Goal: Task Accomplishment & Management: Use online tool/utility

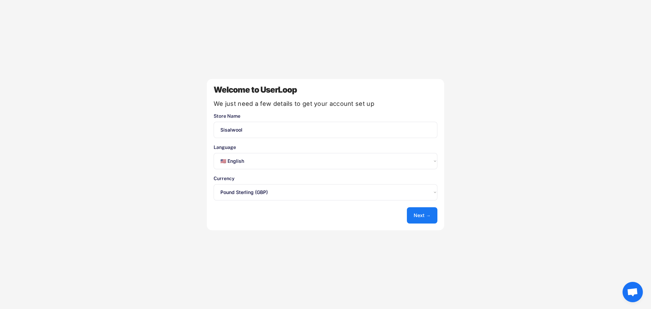
select select ""en""
select select ""1348695171700984260__LOOKUP__1635527639174x591942813311942000""
click at [263, 161] on select "Select an option... 🇺🇸 English 🇫🇷 Français 🇩🇪 Deutsch 🇪🇸 Español" at bounding box center [326, 161] width 224 height 16
click at [257, 143] on div "Welcome to UserLoop We just need a few details to get your account set up Store…" at bounding box center [325, 154] width 237 height 151
click at [312, 211] on div "Welcome to UserLoop We just need a few details to get your account set up Store…" at bounding box center [325, 154] width 237 height 151
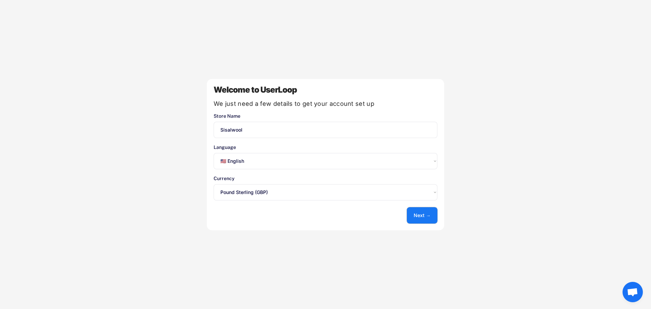
click at [419, 215] on button "Next →" at bounding box center [422, 215] width 31 height 16
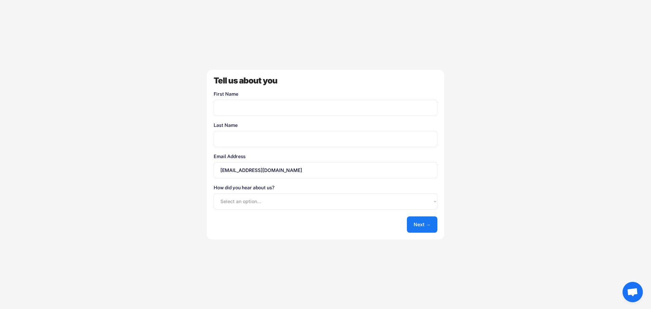
click at [278, 107] on input "input" at bounding box center [326, 108] width 224 height 16
type input "[PERSON_NAME]"
type input "Falconer"
click at [231, 170] on input "sales@sisaltech.com" at bounding box center [326, 170] width 224 height 16
drag, startPoint x: 232, startPoint y: 170, endPoint x: 206, endPoint y: 173, distance: 26.3
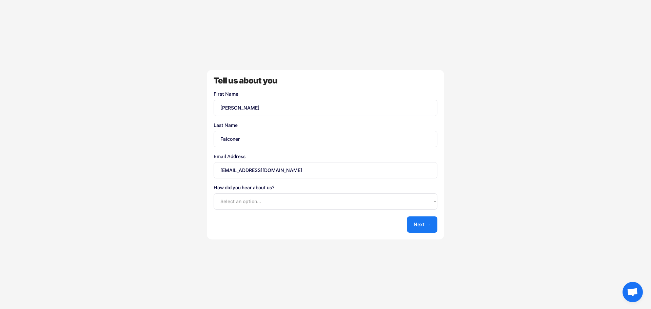
click at [206, 173] on div "Welcome to UserLoop We just need a few details to get your account set up Store…" at bounding box center [325, 154] width 651 height 309
type input "marketing@sisaltech.com"
click at [341, 206] on select "Select an option... Shopify App Store Google UserLoop Blog Referred by a friend…" at bounding box center [326, 201] width 224 height 16
select select ""other""
click at [214, 193] on select "Select an option... Shopify App Store Google UserLoop Blog Referred by a friend…" at bounding box center [326, 201] width 224 height 16
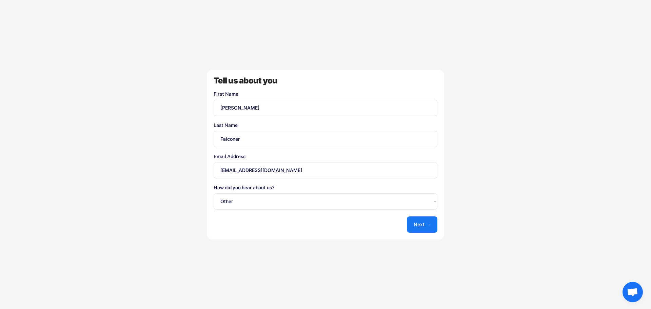
drag, startPoint x: 313, startPoint y: 232, endPoint x: 372, endPoint y: 228, distance: 59.5
click at [314, 232] on div "Tell us about you First Name Last Name Email Address marketing@sisaltech.com Ho…" at bounding box center [325, 155] width 237 height 170
click at [416, 223] on button "Next →" at bounding box center [422, 224] width 31 height 16
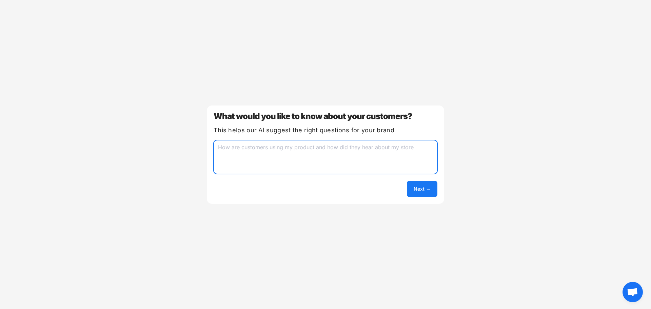
click at [258, 156] on textarea at bounding box center [326, 157] width 224 height 34
click at [265, 154] on textarea at bounding box center [326, 157] width 224 height 34
click at [425, 188] on button "Next →" at bounding box center [422, 189] width 31 height 16
drag, startPoint x: 239, startPoint y: 147, endPoint x: 236, endPoint y: 158, distance: 11.4
click at [238, 148] on textarea "find outy demographic and where they headr about us" at bounding box center [326, 157] width 224 height 34
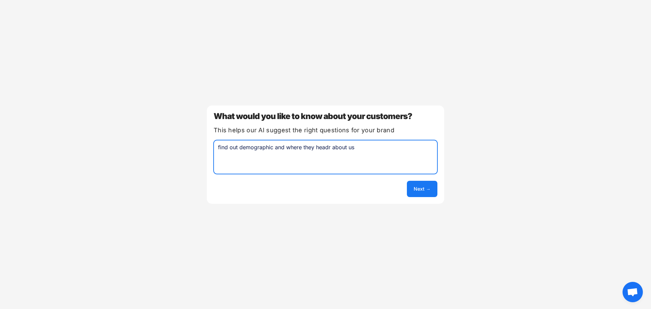
click at [328, 147] on textarea "find out demographic and where they headr about us" at bounding box center [326, 157] width 224 height 34
type textarea "find out demographic and where they heard about us"
click at [418, 190] on button "Next →" at bounding box center [422, 189] width 31 height 16
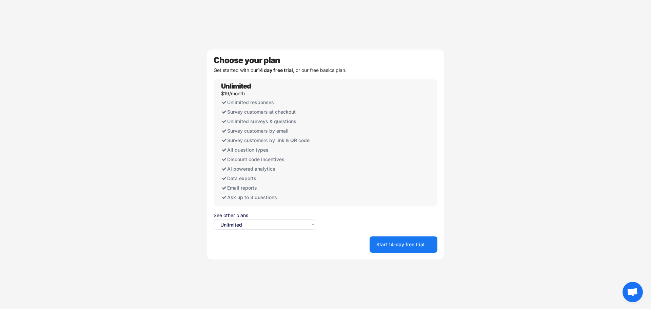
click at [310, 226] on select "Select an option... Unlimited Free" at bounding box center [265, 224] width 102 height 10
select select ""free0""
click at [214, 219] on select "Select an option... Unlimited Free" at bounding box center [265, 224] width 102 height 10
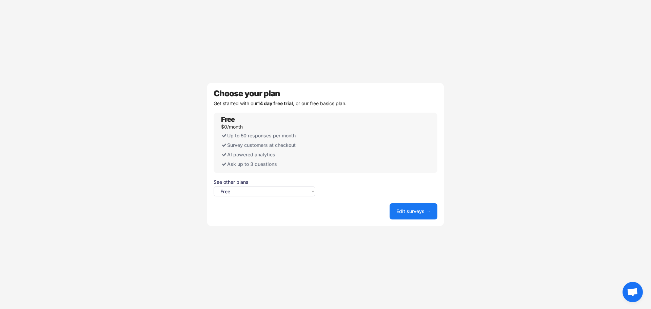
click at [362, 193] on div "Choose your plan Get started with our 14 day free trial , or our free basics pl…" at bounding box center [325, 154] width 237 height 143
click at [310, 191] on select "Select an option... Unlimited Free" at bounding box center [265, 191] width 102 height 10
click at [311, 191] on select "Select an option... Unlimited Free" at bounding box center [265, 191] width 102 height 10
click at [411, 213] on button "Edit surveys →" at bounding box center [414, 211] width 48 height 16
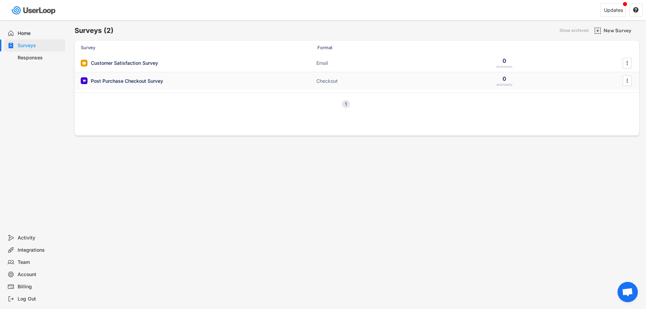
click at [138, 80] on div "Post Purchase Checkout Survey" at bounding box center [127, 81] width 72 height 7
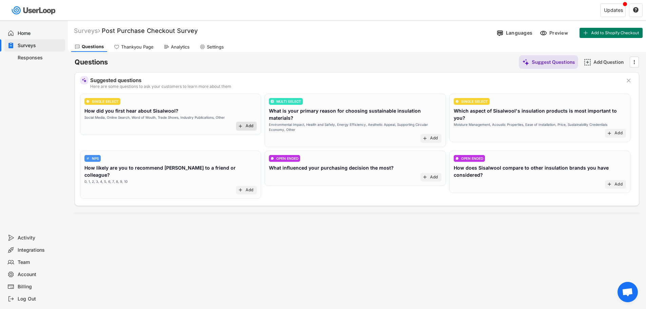
click at [249, 126] on div "Add" at bounding box center [250, 125] width 8 height 5
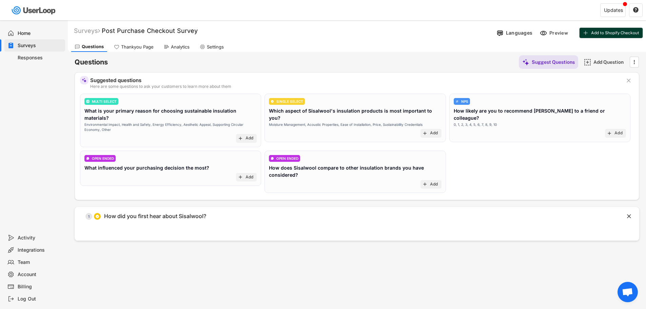
drag, startPoint x: 591, startPoint y: 33, endPoint x: 507, endPoint y: 45, distance: 84.7
click at [507, 45] on div "Surveys Post Purchase Checkout Survey Languages Preview Add to Shopify Checkout…" at bounding box center [357, 36] width 578 height 32
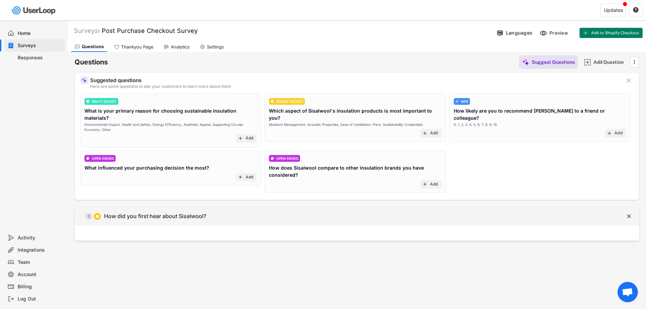
click at [213, 210] on div "  1 How did you first hear about [GEOGRAPHIC_DATA]?" at bounding box center [340, 216] width 531 height 15
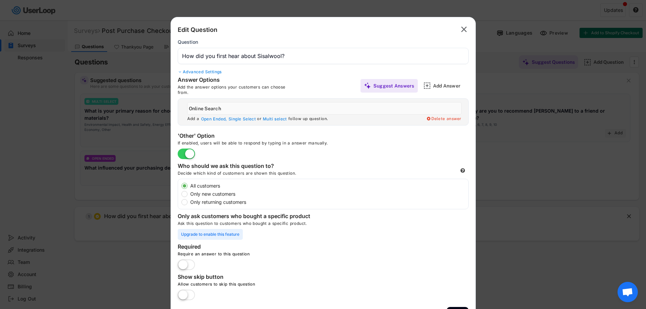
click at [229, 108] on input "input" at bounding box center [324, 108] width 274 height 13
drag, startPoint x: 231, startPoint y: 109, endPoint x: 181, endPoint y: 107, distance: 50.2
click at [181, 107] on div " Add a Open Ended, Single Select or Multi select follow up question. Delete an…" at bounding box center [323, 112] width 290 height 26
type input "Radio Ad"
click at [387, 114] on input "input" at bounding box center [324, 108] width 274 height 13
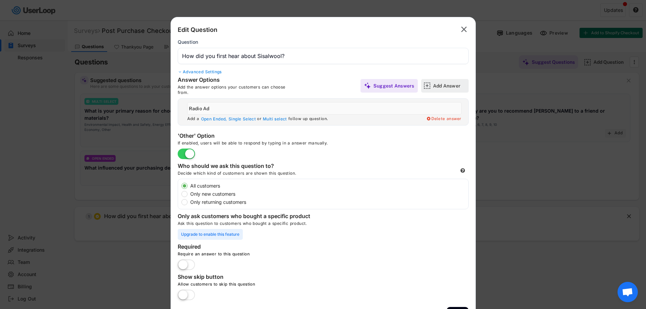
click at [435, 87] on div "Add Answer" at bounding box center [450, 86] width 34 height 6
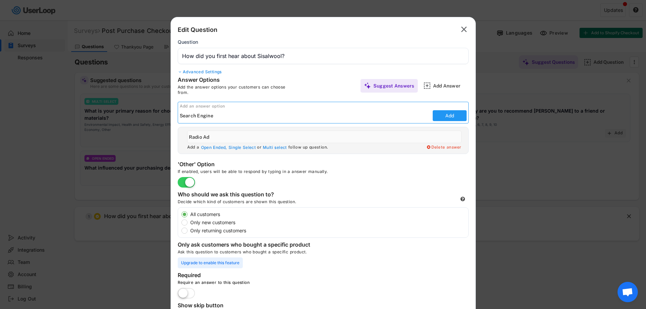
type input "Search Engine"
click at [447, 116] on button "Add" at bounding box center [450, 115] width 34 height 11
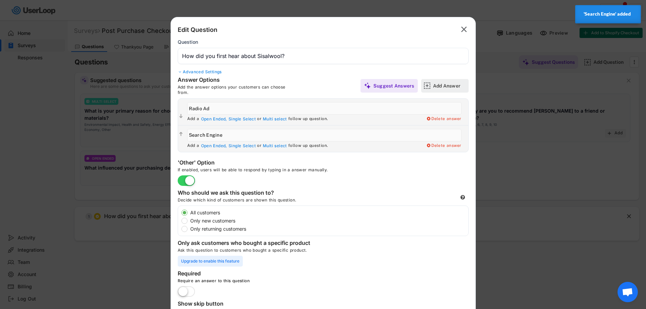
click at [445, 84] on div "Add Answer" at bounding box center [450, 86] width 34 height 6
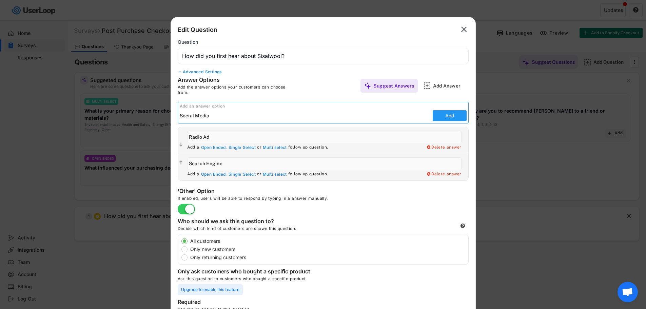
type input "Social Media"
click at [451, 116] on button "Add" at bounding box center [450, 115] width 34 height 11
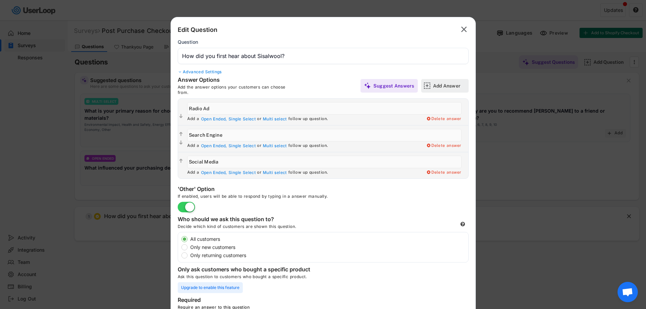
click at [438, 83] on div "Add Answer" at bounding box center [450, 86] width 34 height 6
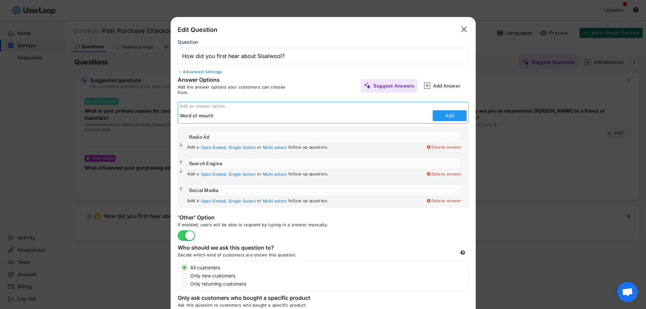
type input "Word of mouth"
click at [459, 116] on button "Add" at bounding box center [450, 115] width 34 height 11
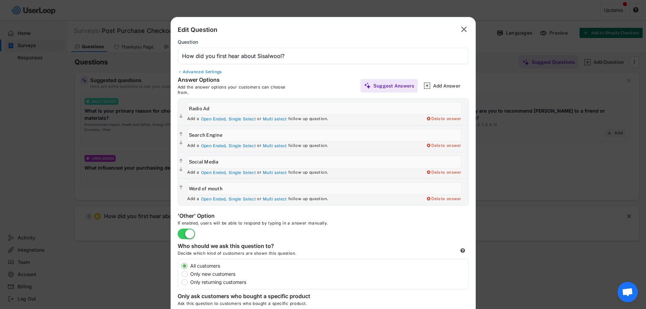
click at [327, 78] on div "Answer Options Add the answer options your customers can choose from. Suggest A…" at bounding box center [323, 85] width 291 height 19
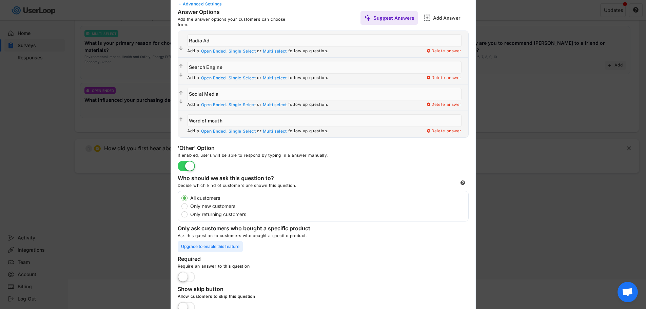
scroll to position [99, 0]
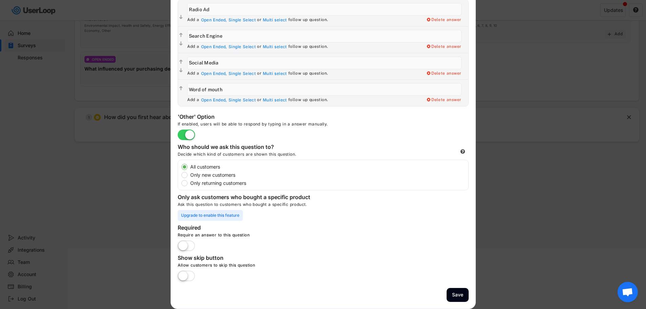
click at [190, 245] on label at bounding box center [186, 246] width 21 height 15
click at [0, 0] on input "checkbox" at bounding box center [0, 0] width 0 height 0
click at [191, 279] on label at bounding box center [186, 276] width 21 height 15
click at [0, 0] on input "checkbox" at bounding box center [0, 0] width 0 height 0
click at [183, 247] on label at bounding box center [186, 246] width 21 height 15
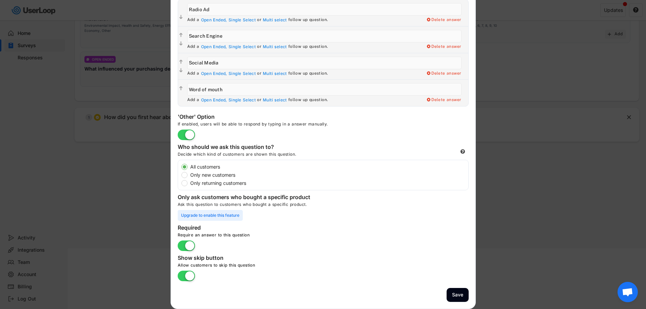
click at [0, 0] on input "checkbox" at bounding box center [0, 0] width 0 height 0
click at [456, 293] on button "Save" at bounding box center [458, 295] width 22 height 14
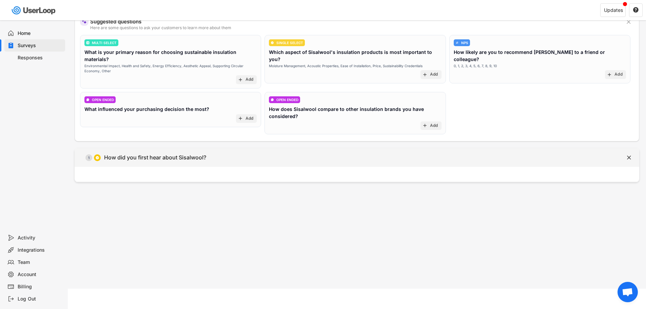
click at [132, 154] on div "How did you first hear about Sisalwool?" at bounding box center [155, 157] width 102 height 7
type input "How did you first hear about Sisalwool?"
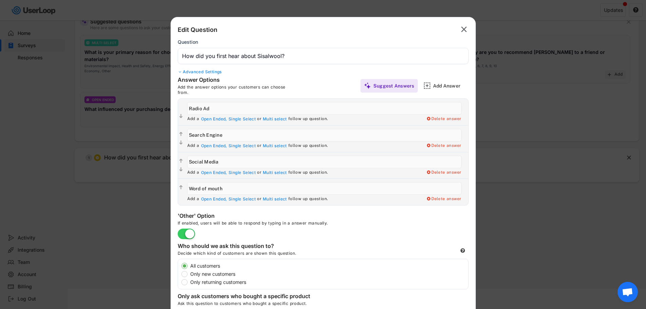
click at [463, 27] on text "" at bounding box center [464, 29] width 6 height 10
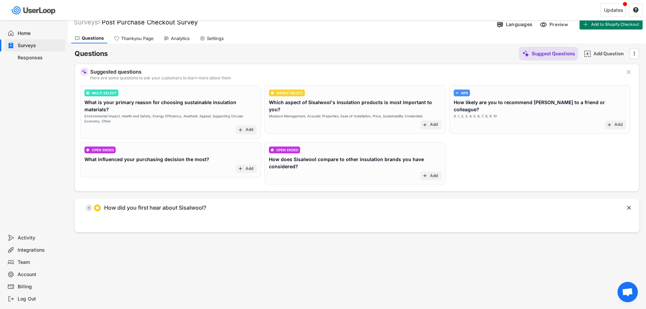
scroll to position [0, 0]
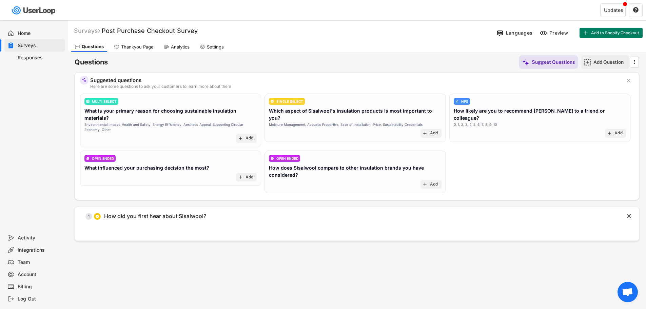
click at [601, 64] on div "Add Question" at bounding box center [611, 62] width 34 height 6
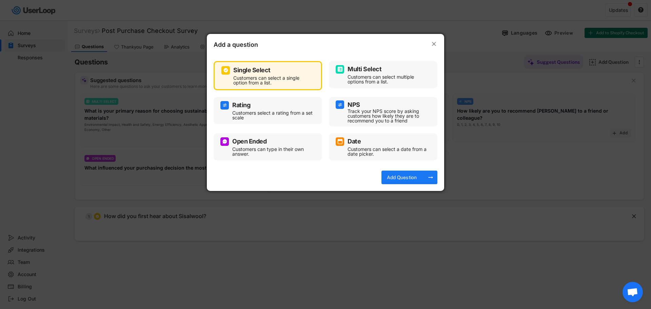
click at [290, 76] on div "Customers can select a single option from a list." at bounding box center [272, 80] width 79 height 9
click at [409, 178] on div "Add Question" at bounding box center [402, 177] width 34 height 6
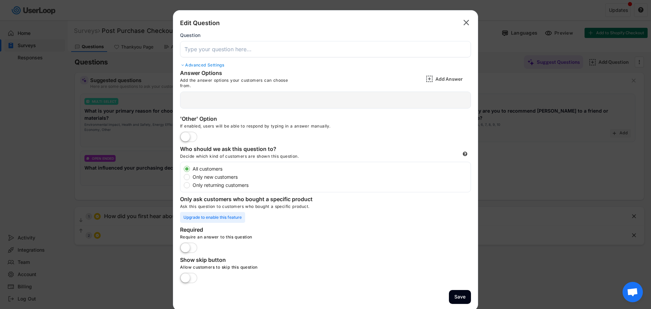
click at [279, 48] on input "input" at bounding box center [325, 49] width 291 height 16
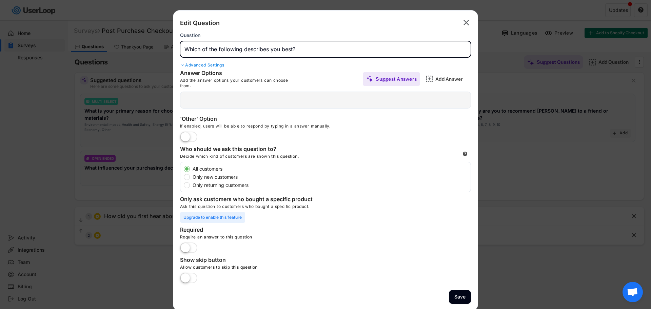
type input "Which of the following describes you best?"
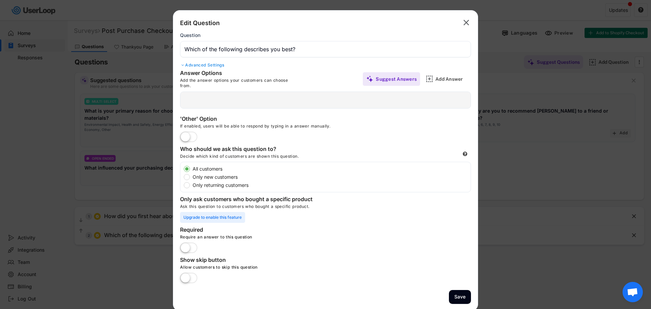
click at [213, 100] on div at bounding box center [325, 100] width 291 height 17
click at [441, 74] on div "Add Answer" at bounding box center [453, 79] width 34 height 14
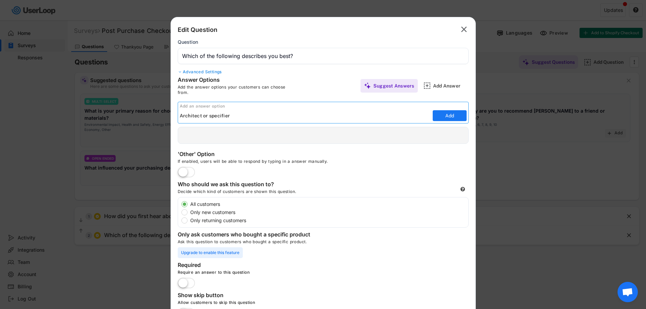
click at [211, 114] on input "input" at bounding box center [305, 116] width 251 height 10
type input "Architect or Specifier"
click at [455, 117] on button "Add" at bounding box center [450, 115] width 34 height 11
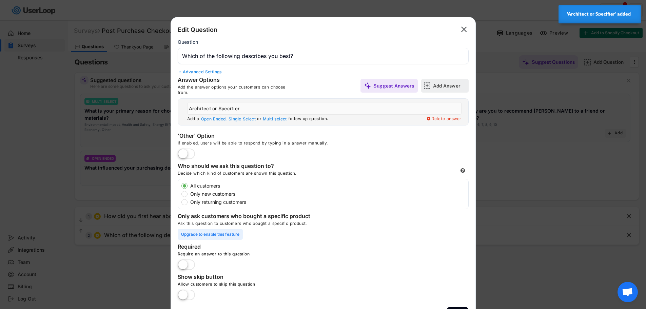
click at [445, 88] on div "Add Answer" at bounding box center [450, 86] width 34 height 6
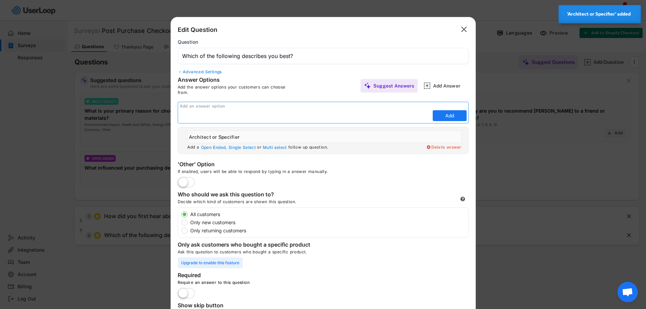
click at [237, 118] on input "input" at bounding box center [305, 116] width 251 height 10
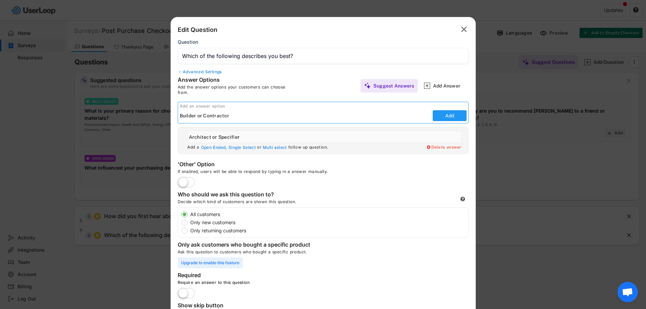
type input "Builder or Contractor"
click at [450, 116] on button "Add" at bounding box center [450, 115] width 34 height 11
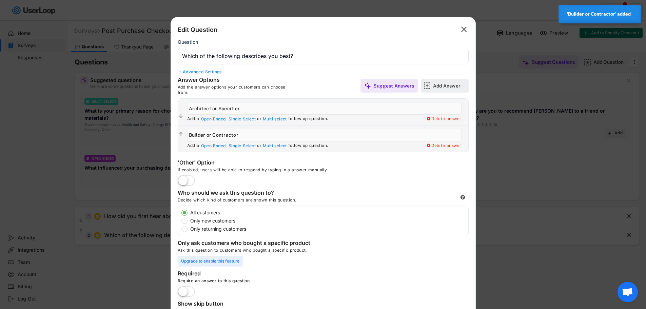
click at [442, 85] on div "Add Answer" at bounding box center [450, 86] width 34 height 6
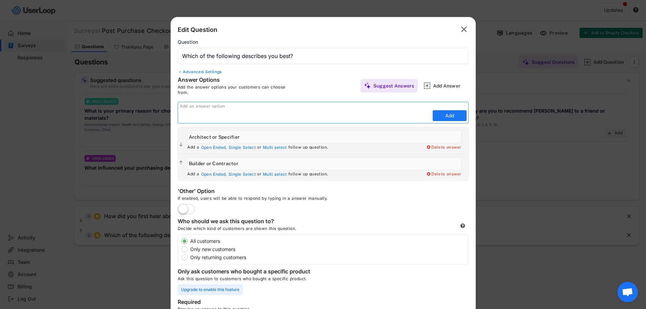
click at [275, 116] on input "input" at bounding box center [305, 116] width 251 height 10
type input "Homeowner"
click at [448, 116] on button "Add" at bounding box center [450, 115] width 34 height 11
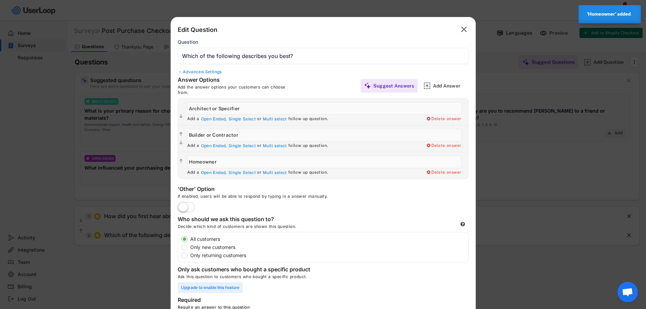
scroll to position [34, 0]
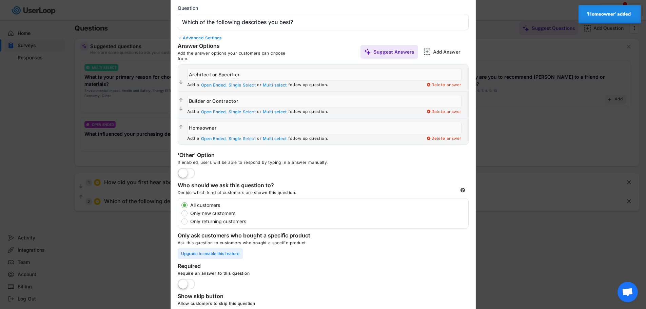
click at [190, 171] on label at bounding box center [186, 173] width 21 height 15
click at [0, 0] on input "checkbox" at bounding box center [0, 0] width 0 height 0
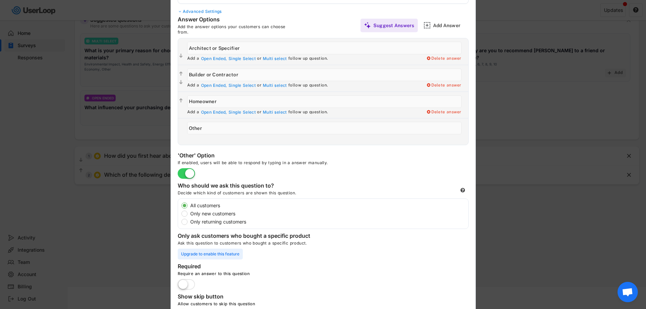
scroll to position [99, 0]
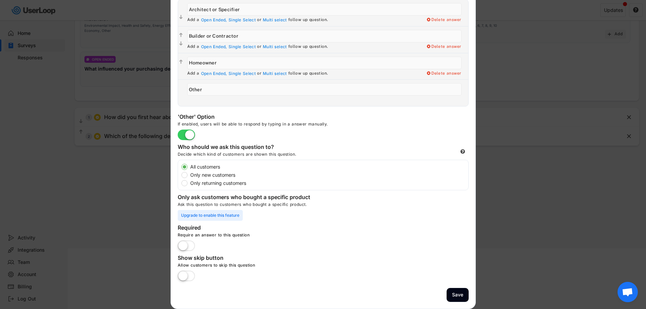
click at [192, 277] on label at bounding box center [186, 276] width 21 height 15
click at [0, 0] on input "checkbox" at bounding box center [0, 0] width 0 height 0
click at [453, 293] on button "Save" at bounding box center [458, 295] width 22 height 14
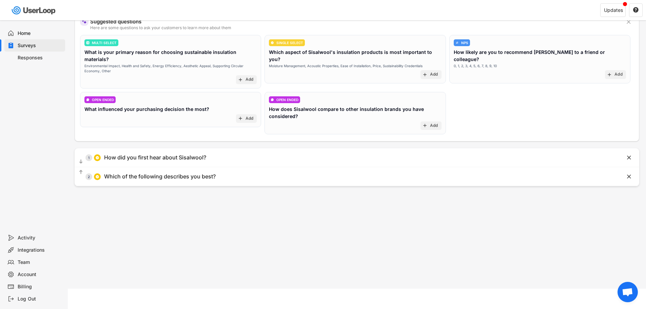
click at [326, 228] on div "Surveys Post Purchase Checkout Survey Languages Preview Add to Shopify Checkout…" at bounding box center [357, 125] width 578 height 327
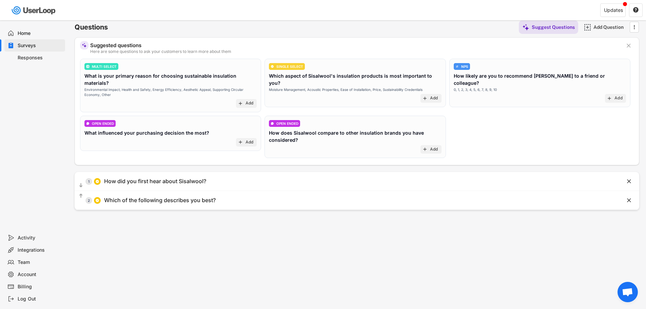
scroll to position [25, 0]
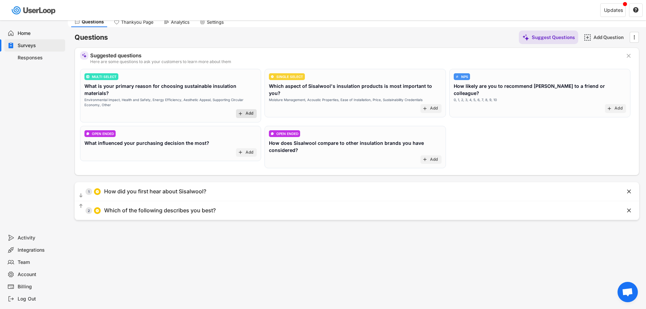
click at [247, 111] on div "Add" at bounding box center [250, 113] width 8 height 5
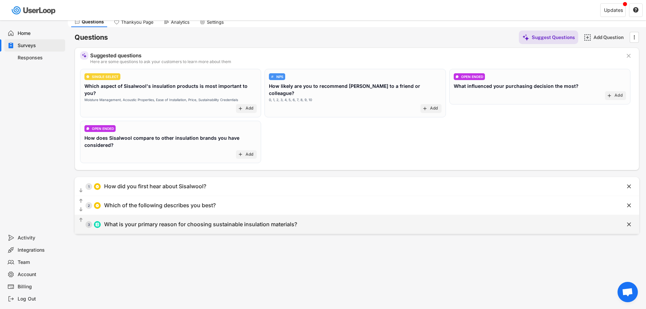
click at [314, 218] on div "  3 What is your primary reason for choosing sustainable insulation materials?" at bounding box center [340, 224] width 531 height 15
type input "What is your primary reason for choosing sustainable insulation materials?"
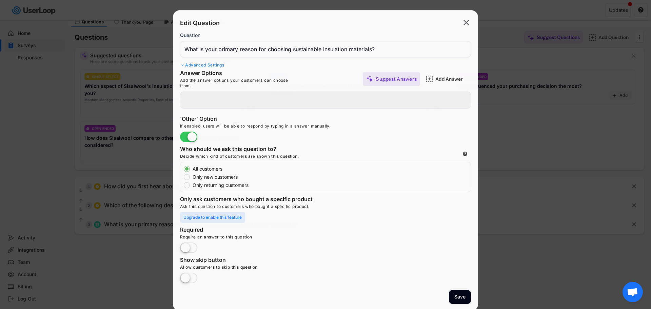
type input "Health and Safety"
type input "Environmental Impact"
type input "Aesthetic Appeal"
type input "Other"
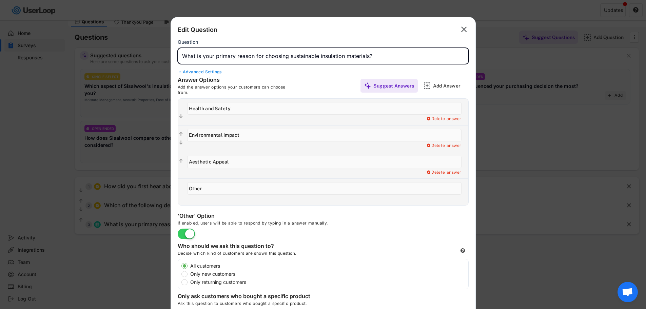
drag, startPoint x: 289, startPoint y: 56, endPoint x: 369, endPoint y: 58, distance: 80.1
click at [369, 58] on input "input" at bounding box center [323, 56] width 291 height 16
type input "What is your primary reason for choosing [GEOGRAPHIC_DATA]?"
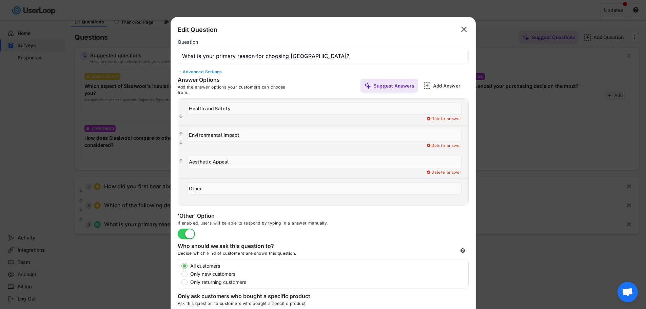
click at [339, 70] on div "Advanced Settings" at bounding box center [323, 71] width 291 height 5
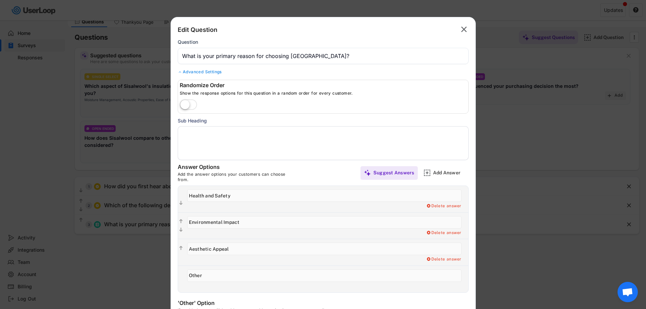
click at [331, 70] on div "Advanced Settings" at bounding box center [323, 71] width 291 height 5
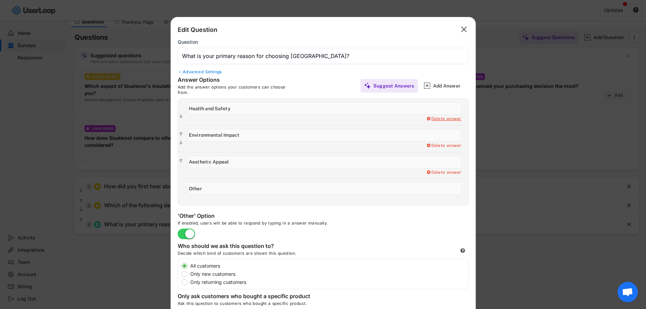
click at [443, 120] on div "Delete answer" at bounding box center [443, 118] width 35 height 5
click at [441, 173] on div "Delete answer" at bounding box center [443, 172] width 35 height 5
click at [219, 190] on input "input" at bounding box center [324, 188] width 274 height 13
click at [427, 122] on div "Add a Open Ended Single Select or Multi select follow up question. Delete answe…" at bounding box center [326, 112] width 285 height 26
click at [426, 119] on div "Yes, I want to delete this answer" at bounding box center [427, 118] width 68 height 5
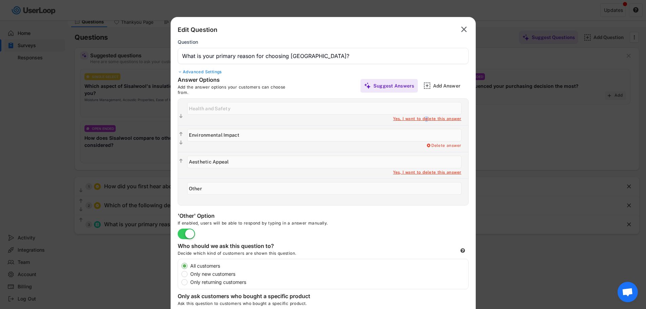
type input "Environmental Impact"
type input "Aesthetic Appeal"
type input "Other"
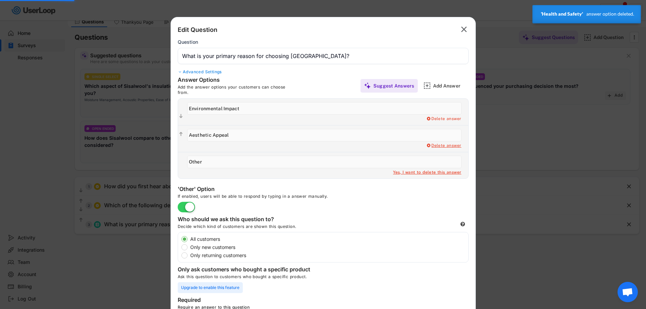
click at [445, 146] on div "Delete answer" at bounding box center [443, 145] width 35 height 5
click at [418, 145] on div "Yes, I want to delete this answer" at bounding box center [427, 145] width 68 height 5
type input "Other"
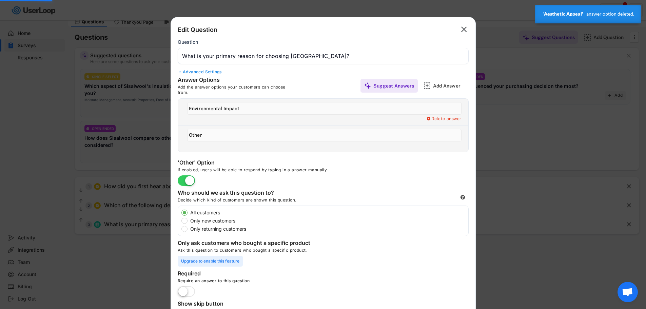
click at [303, 134] on input "input" at bounding box center [324, 135] width 274 height 13
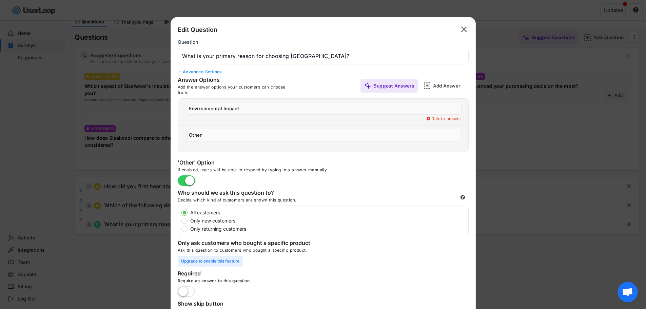
drag, startPoint x: 231, startPoint y: 136, endPoint x: 159, endPoint y: 132, distance: 72.4
click at [159, 132] on body "Surveys (2) Show archived New Survey Survey Format Post Purchase Checkout Surve…" at bounding box center [323, 129] width 646 height 309
click at [428, 90] on div "Add Answer" at bounding box center [444, 86] width 47 height 14
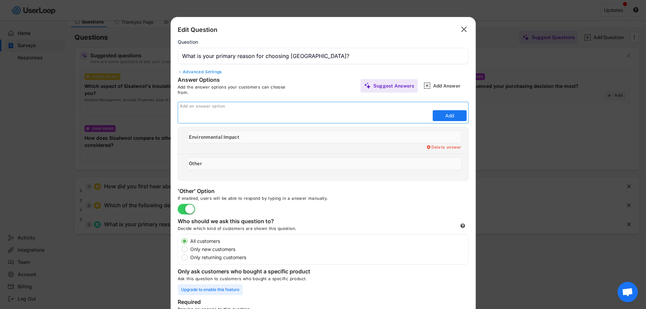
click at [191, 114] on input "input" at bounding box center [305, 116] width 251 height 10
type input "Price"
click at [455, 114] on button "Add" at bounding box center [450, 115] width 34 height 11
type input "Price"
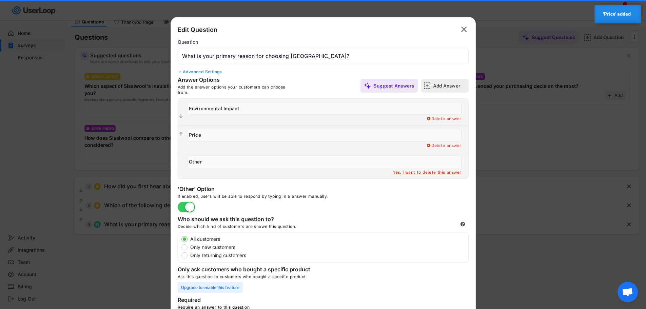
click at [447, 88] on div "Add Answer" at bounding box center [450, 86] width 34 height 6
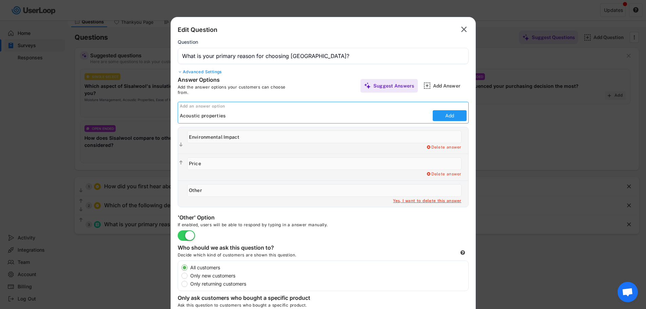
type input "Acoustic properties"
click at [445, 112] on button "Add" at bounding box center [450, 115] width 34 height 11
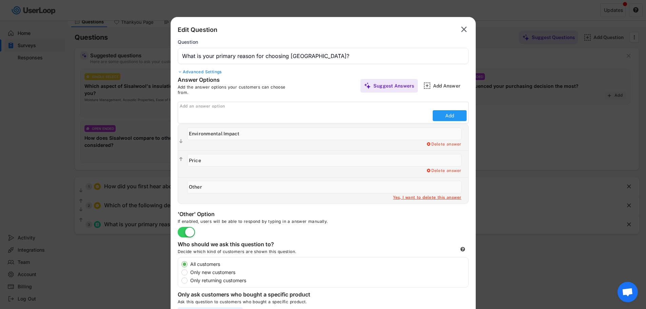
type input "Acoustic properties"
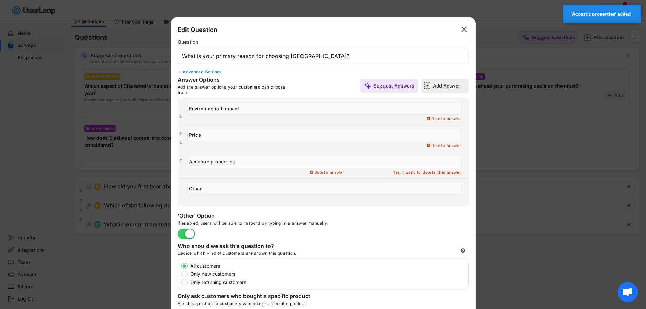
click at [437, 85] on div "Add Answer" at bounding box center [450, 86] width 34 height 6
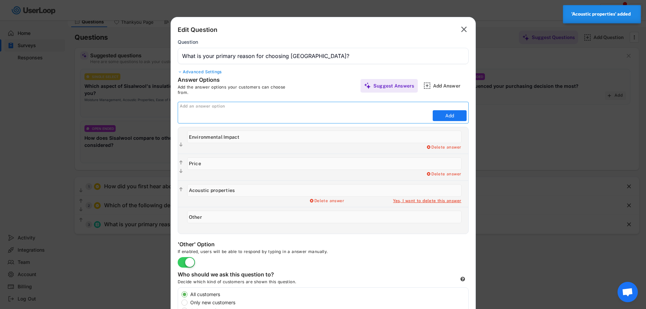
click at [217, 114] on input "input" at bounding box center [305, 116] width 251 height 10
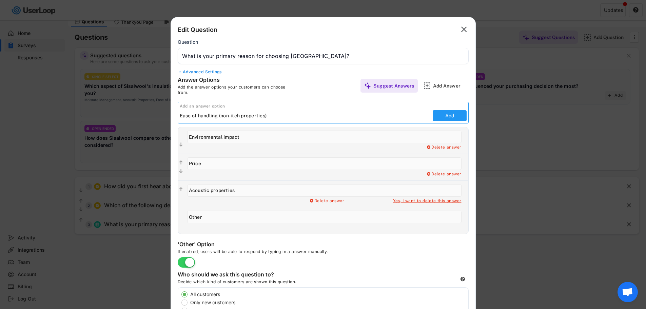
type input "Ease of handling (non-itch properties)"
click at [449, 116] on button "Add" at bounding box center [450, 115] width 34 height 11
type input "Ease of handling (non-itch properties)"
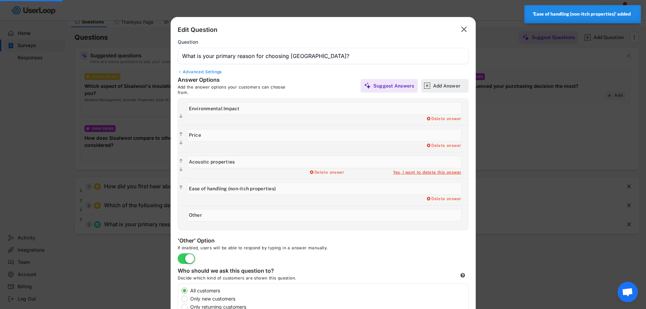
click at [440, 87] on div "Add Answer" at bounding box center [450, 86] width 34 height 6
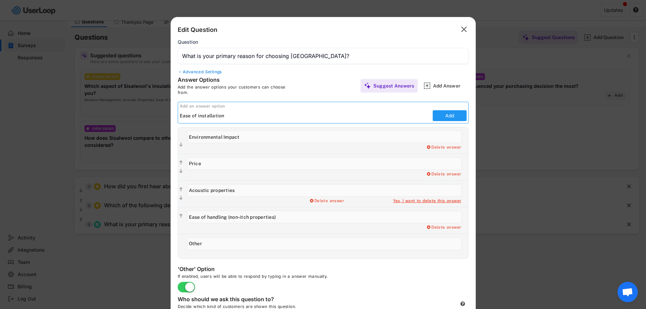
type input "Ease of installation"
click at [447, 116] on button "Add" at bounding box center [450, 115] width 34 height 11
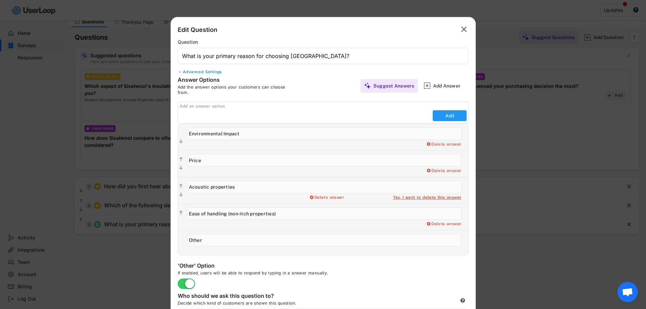
type input "Ease of installation"
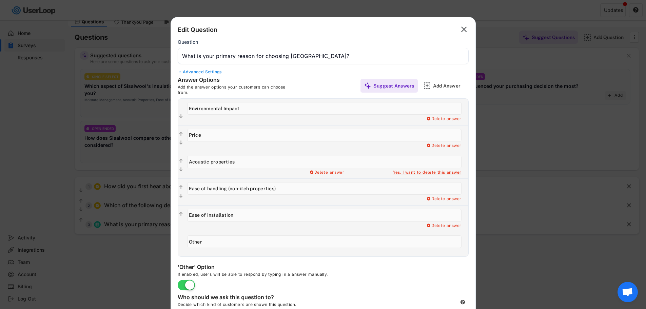
click at [366, 174] on div "Add a Open Ended Single Select or Multi select follow up question. Delete answe…" at bounding box center [327, 172] width 281 height 5
click at [231, 172] on div "Add a Open Ended Single Select or Multi select follow up question. Delete answe…" at bounding box center [327, 172] width 281 height 5
click at [436, 85] on div "Add Answer" at bounding box center [450, 86] width 34 height 6
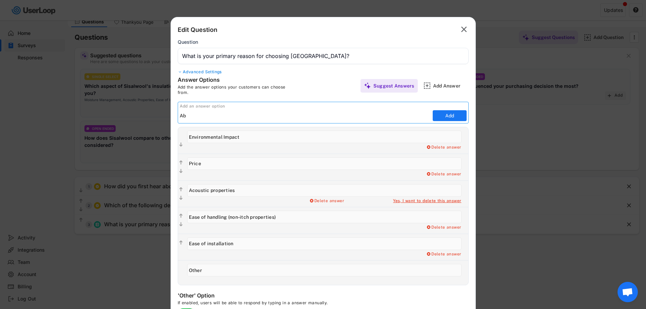
type input "A"
type input "Breathable qualities"
click at [443, 117] on button "Add" at bounding box center [450, 115] width 34 height 11
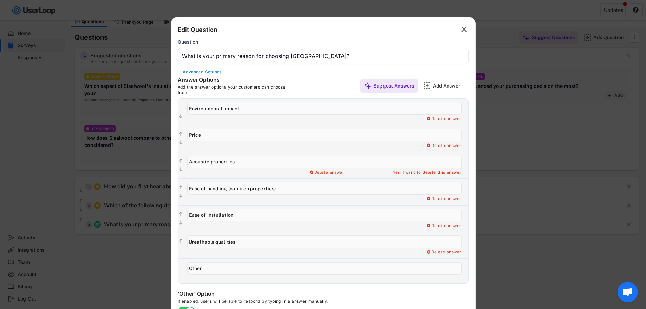
click at [252, 242] on input "input" at bounding box center [324, 241] width 274 height 13
type input "Breathable qualities / damp reducing"
click at [254, 217] on input "input" at bounding box center [324, 215] width 274 height 13
click at [262, 162] on input "input" at bounding box center [324, 162] width 274 height 13
click at [474, 158] on div "Answer Options Add the answer options your customers can choose from. Suggest A…" at bounding box center [323, 179] width 305 height 207
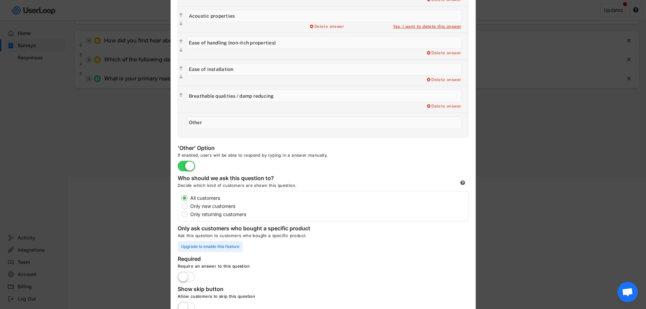
scroll to position [202, 0]
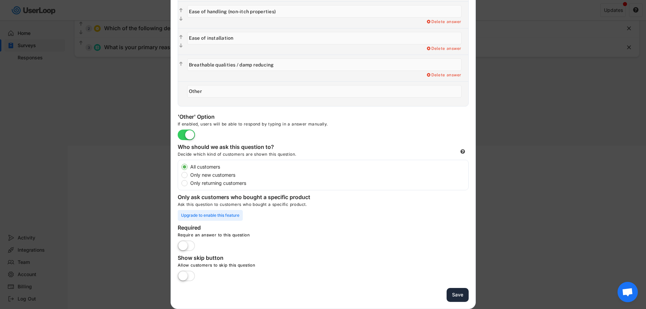
click at [459, 291] on button "Save" at bounding box center [458, 295] width 22 height 14
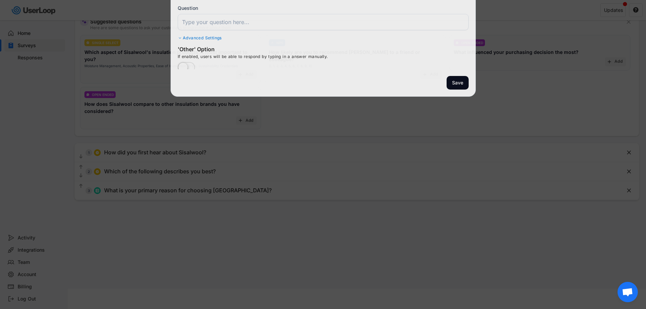
scroll to position [59, 0]
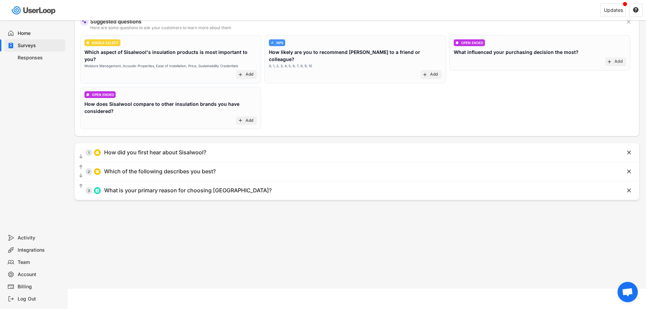
click at [238, 244] on div "Surveys Post Purchase Checkout Survey Languages Preview Add to Shopify Checkout…" at bounding box center [357, 125] width 578 height 327
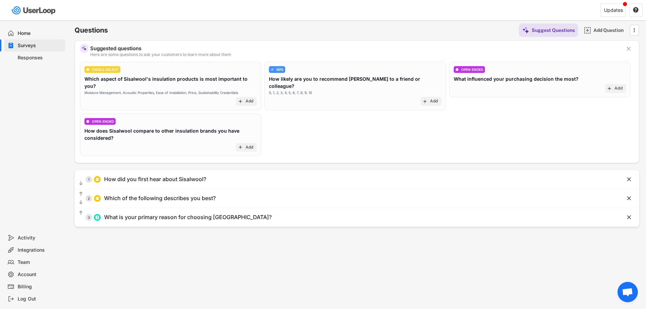
scroll to position [0, 0]
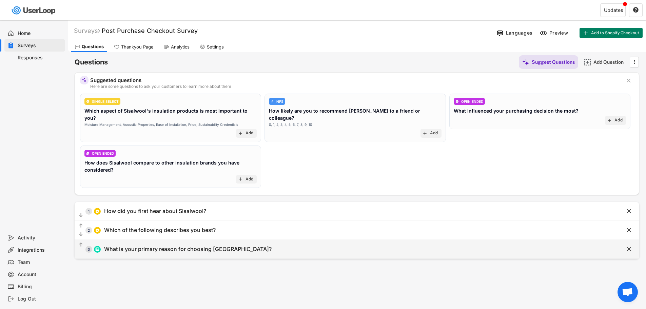
click at [185, 246] on div "What is your primary reason for choosing [GEOGRAPHIC_DATA]?" at bounding box center [188, 249] width 168 height 7
type input "What is your primary reason for choosing [GEOGRAPHIC_DATA]?"
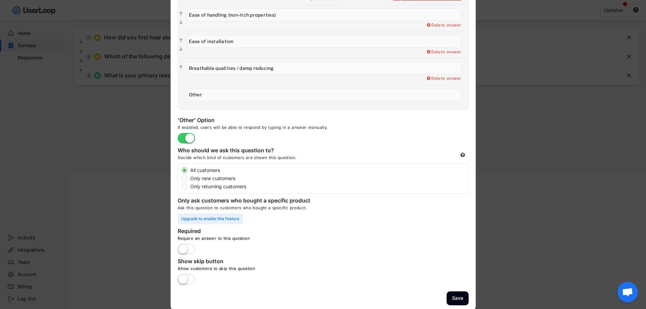
scroll to position [177, 0]
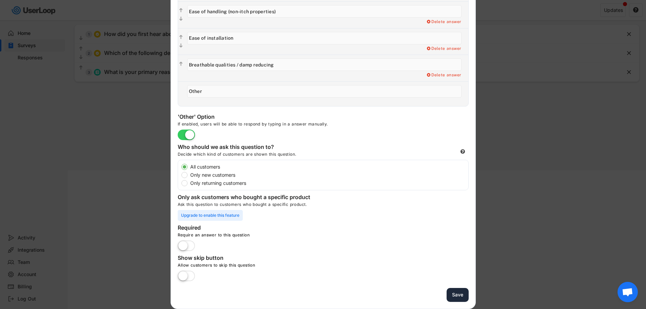
click at [457, 293] on button "Save" at bounding box center [458, 295] width 22 height 14
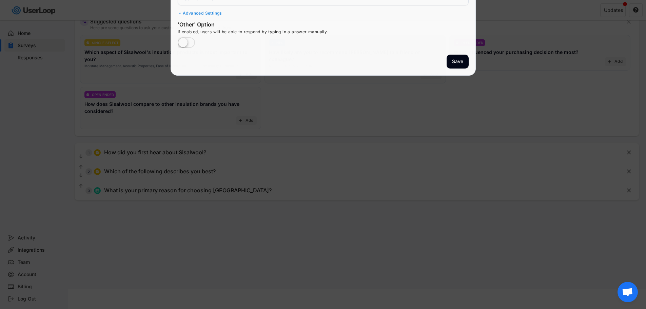
scroll to position [59, 0]
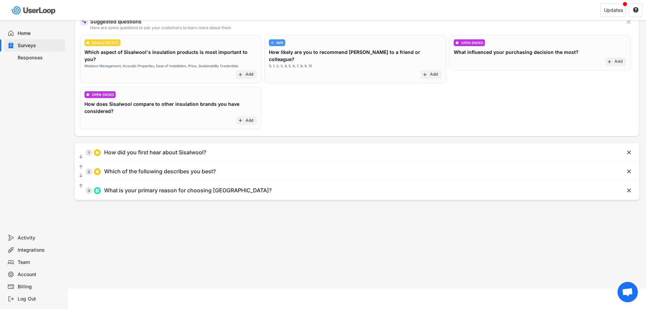
click at [165, 239] on div "Surveys Post Purchase Checkout Survey Languages Preview Add to Shopify Checkout…" at bounding box center [357, 125] width 578 height 327
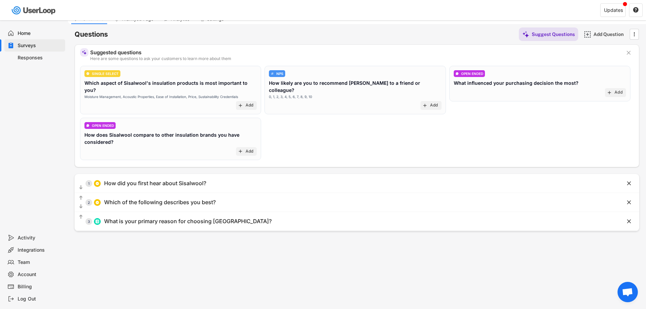
scroll to position [0, 0]
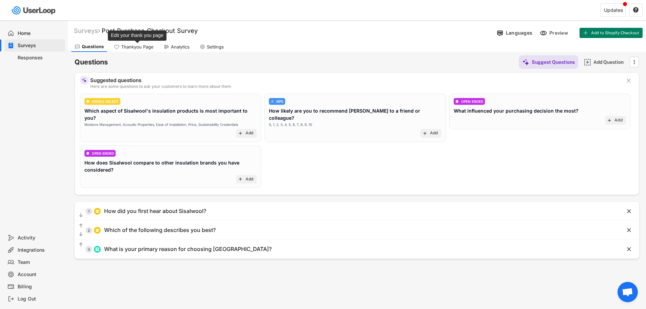
click at [137, 48] on div "Thankyou Page" at bounding box center [137, 47] width 33 height 6
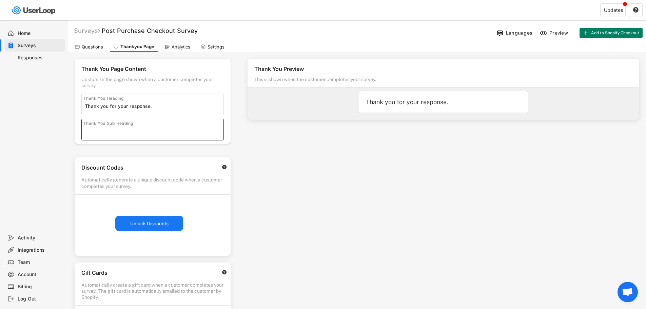
click at [133, 128] on input "input" at bounding box center [154, 131] width 138 height 10
click at [279, 198] on div "Thank You Preview This is shown when the customer completes your survey. Thank …" at bounding box center [443, 194] width 405 height 284
click at [122, 134] on input "input" at bounding box center [154, 131] width 138 height 10
click at [141, 130] on input "input" at bounding box center [154, 131] width 138 height 10
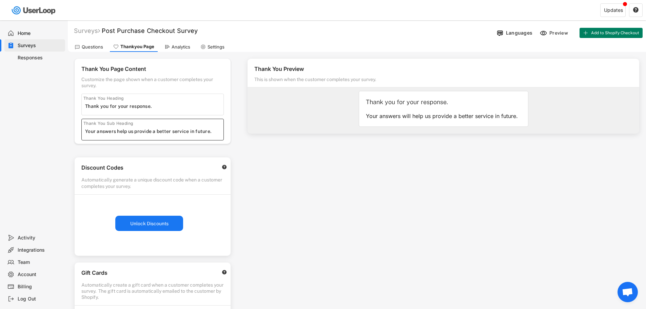
click at [141, 130] on input "input" at bounding box center [154, 131] width 138 height 10
type input "Your answers help us to keep improving our products."
click at [236, 135] on div "Thank You Page Content Customize the page shown when a customer completes your …" at bounding box center [153, 209] width 170 height 315
click at [313, 172] on div "Thank You Preview This is shown when the customer completes your survey. Thank …" at bounding box center [443, 194] width 405 height 284
click at [191, 109] on input "input" at bounding box center [154, 106] width 138 height 10
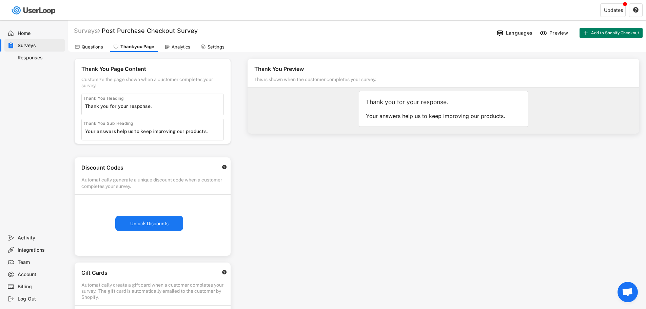
click at [491, 148] on div "Thank You Preview This is shown when the customer completes your survey. Thank …" at bounding box center [443, 194] width 405 height 284
click at [558, 31] on div "Preview" at bounding box center [560, 33] width 20 height 6
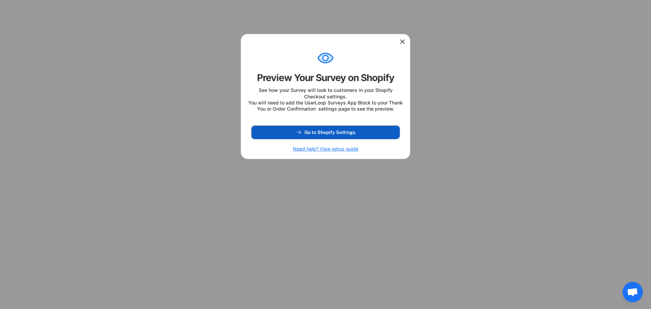
drag, startPoint x: 324, startPoint y: 139, endPoint x: 345, endPoint y: 120, distance: 28.6
click at [345, 120] on div "Preview Your Survey on Shopify See how your Survey will look to customers in yo…" at bounding box center [326, 96] width 170 height 125
click at [319, 135] on span "Go to Shopify Settings" at bounding box center [330, 132] width 51 height 5
click at [323, 78] on div "Preview Your Survey on Shopify" at bounding box center [325, 78] width 137 height 12
drag, startPoint x: 260, startPoint y: 90, endPoint x: 352, endPoint y: 100, distance: 92.8
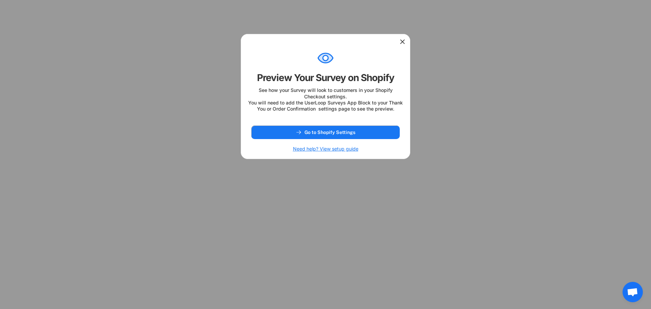
click at [365, 100] on div "See how your Survey will look to customers in your Shopify Checkout settings. Y…" at bounding box center [325, 99] width 155 height 25
drag, startPoint x: 267, startPoint y: 109, endPoint x: 369, endPoint y: 107, distance: 102.5
click at [369, 107] on div "See how your Survey will look to customers in your Shopify Checkout settings. Y…" at bounding box center [325, 99] width 155 height 25
drag, startPoint x: 370, startPoint y: 109, endPoint x: 270, endPoint y: 109, distance: 99.7
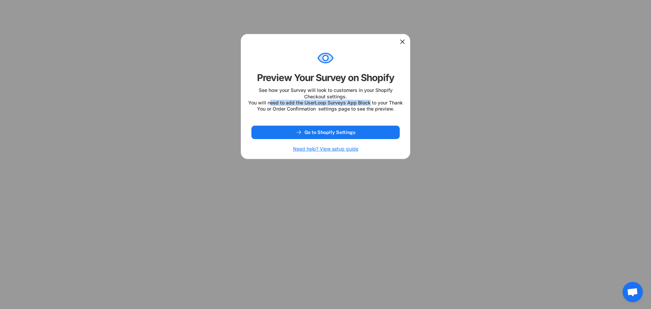
click at [270, 109] on div "See how your Survey will look to customers in your Shopify Checkout settings. Y…" at bounding box center [325, 99] width 155 height 25
drag, startPoint x: 325, startPoint y: 136, endPoint x: 253, endPoint y: 127, distance: 72.5
click at [253, 127] on div "Preview Your Survey on Shopify See how your Survey will look to customers in yo…" at bounding box center [326, 96] width 170 height 125
drag, startPoint x: 305, startPoint y: 154, endPoint x: 301, endPoint y: 151, distance: 5.0
drag, startPoint x: 301, startPoint y: 151, endPoint x: 284, endPoint y: 156, distance: 17.7
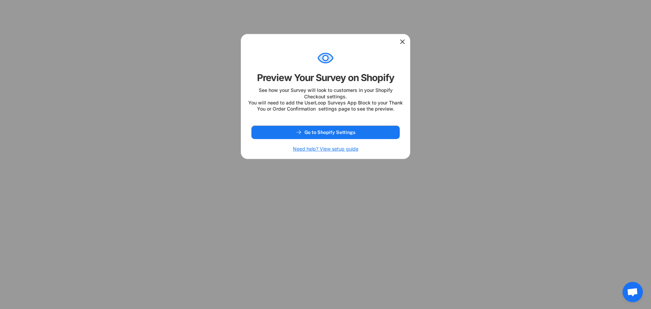
click at [284, 156] on div "Preview Your Survey on Shopify See how your Survey will look to customers in yo…" at bounding box center [326, 96] width 170 height 125
click at [307, 152] on h6 "Need help? View setup guide" at bounding box center [325, 149] width 65 height 6
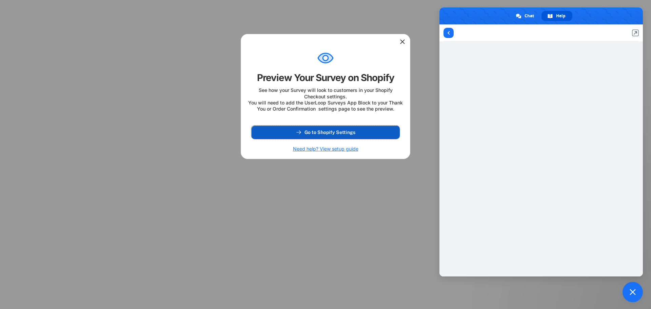
click at [313, 134] on button "Go to Shopify Settings" at bounding box center [325, 133] width 149 height 14
click at [402, 42] on use at bounding box center [402, 41] width 7 height 7
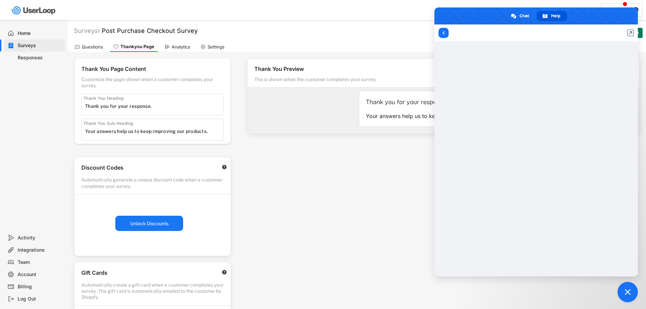
click at [629, 291] on span "Close chat" at bounding box center [628, 292] width 6 height 6
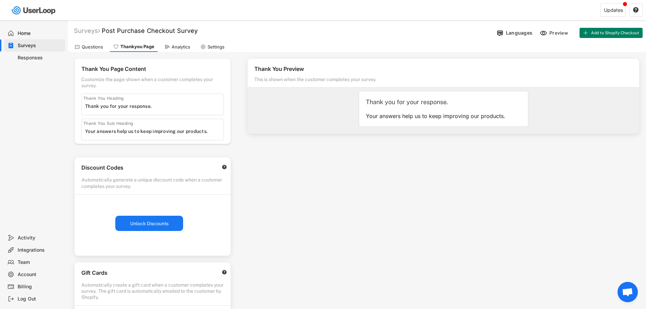
click at [88, 46] on div "Questions" at bounding box center [92, 47] width 21 height 6
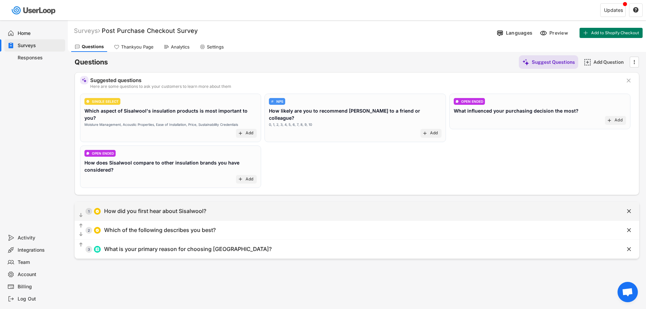
click at [178, 208] on div "How did you first hear about Sisalwool?" at bounding box center [155, 211] width 102 height 7
type input "Radio Ad"
type input "How did you first hear about Sisalwool?"
type input "Search Engine"
type input "Social Media"
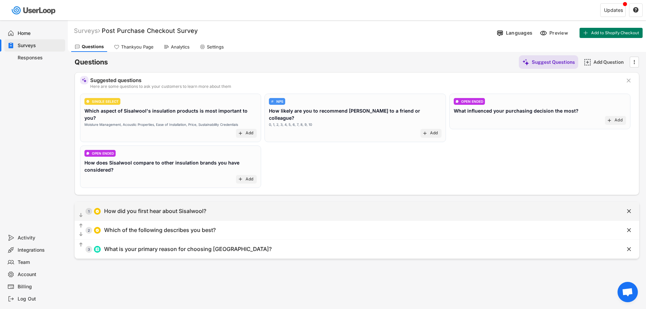
type input "Word of mouth"
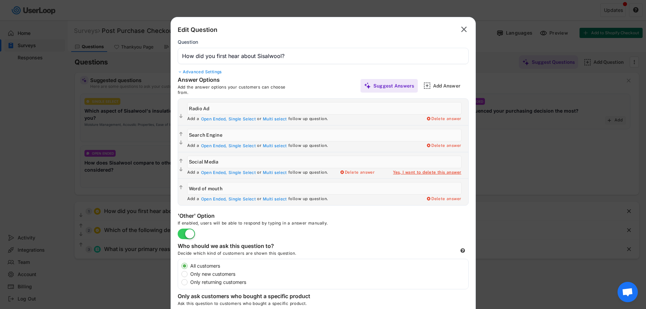
click at [370, 224] on div "If enabled, users will be able to respond by typing in a answer manually." at bounding box center [280, 225] width 204 height 8
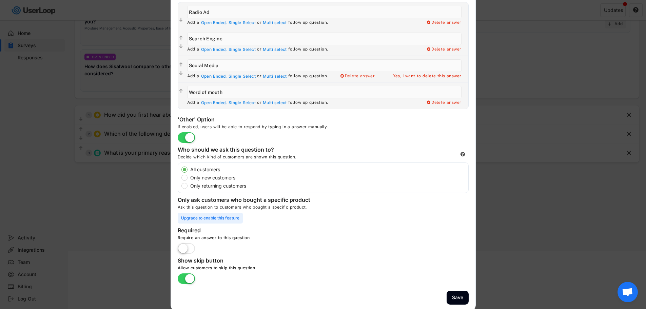
scroll to position [99, 0]
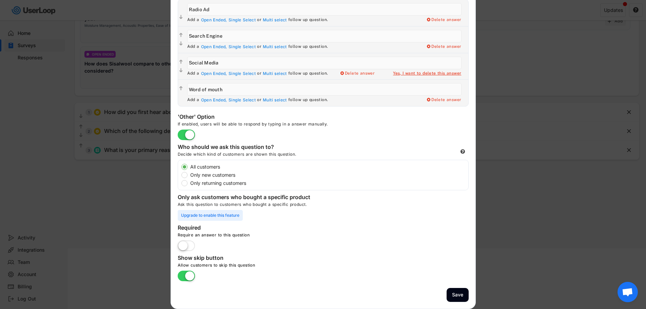
click at [182, 276] on label at bounding box center [186, 276] width 21 height 15
click at [0, 0] on input "checkbox" at bounding box center [0, 0] width 0 height 0
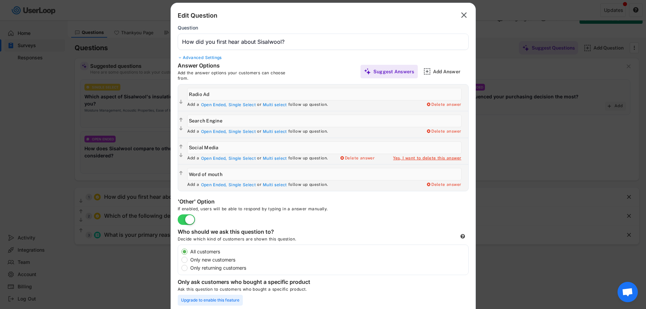
scroll to position [0, 0]
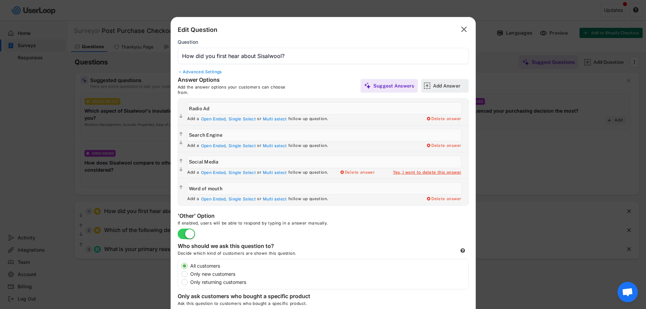
click at [444, 84] on div "Add Answer" at bounding box center [450, 86] width 34 height 6
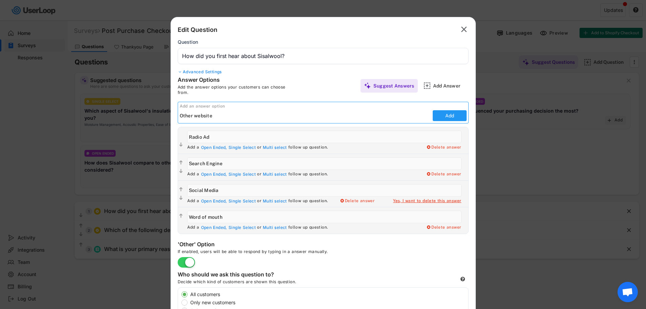
type input "Other website"
click at [451, 115] on button "Add" at bounding box center [450, 115] width 34 height 11
type input "Other website"
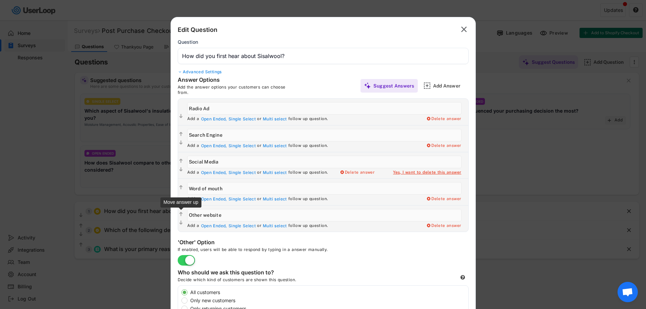
click at [181, 213] on text "" at bounding box center [180, 214] width 3 height 6
type input "Other website"
type input "Word of mouth"
click at [442, 84] on div "Add Answer" at bounding box center [450, 86] width 34 height 6
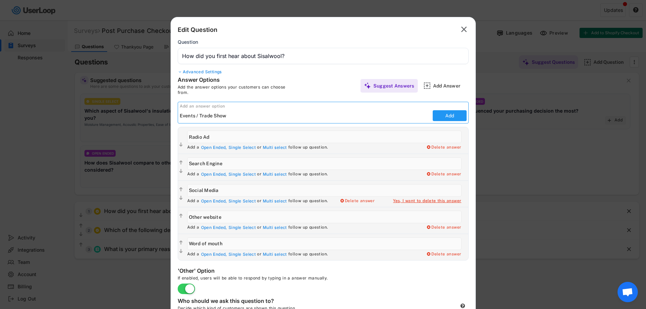
type input "Events / Trade Show"
click at [454, 117] on button "Add" at bounding box center [450, 115] width 34 height 11
type input "Events / Trade Show"
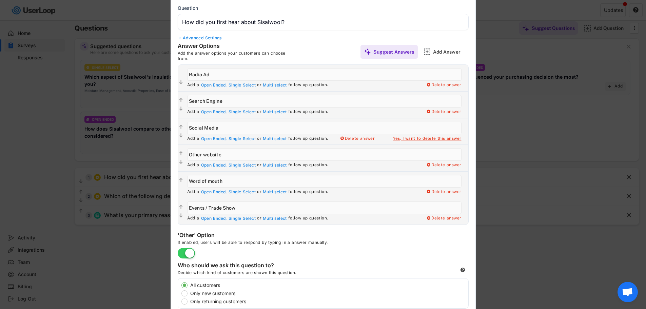
scroll to position [68, 0]
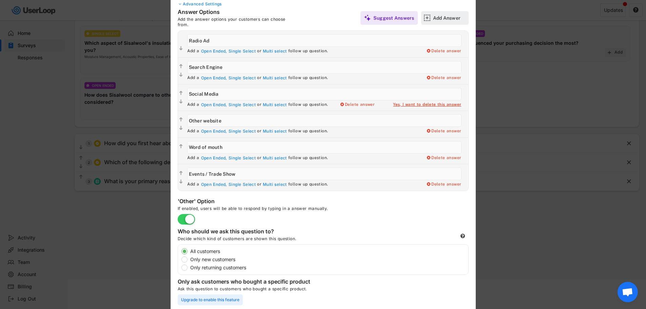
click at [441, 17] on div "Add Answer" at bounding box center [450, 18] width 34 height 6
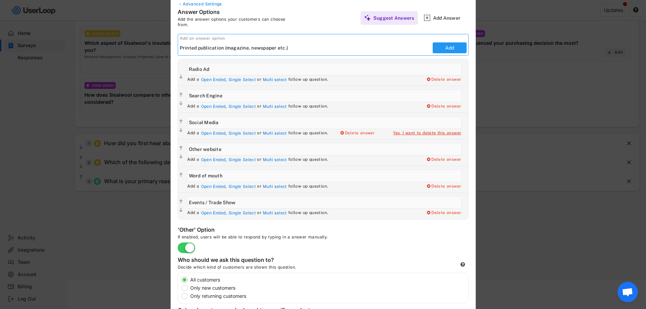
type input "Printed publication (magazine, newspaper etc.)"
click at [448, 46] on button "Add" at bounding box center [450, 47] width 34 height 11
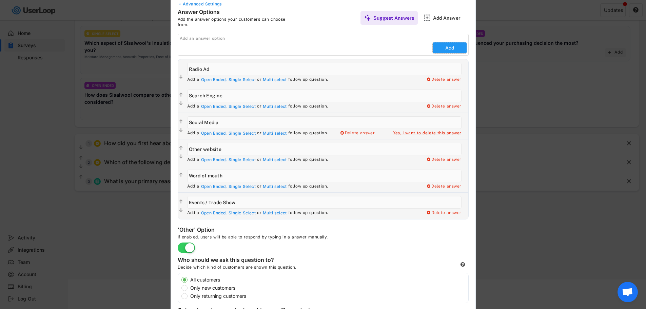
type input "Printed publication (magazine, newspaper etc.)"
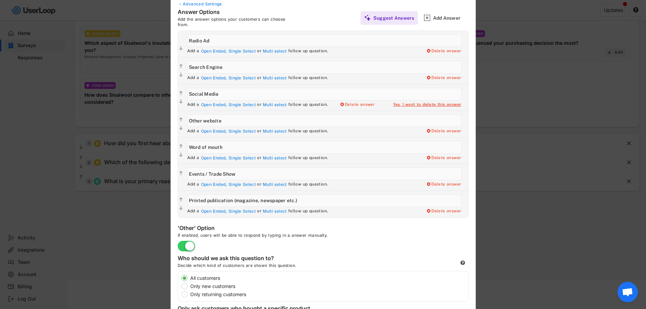
drag, startPoint x: 204, startPoint y: 175, endPoint x: 206, endPoint y: 180, distance: 5.6
click at [204, 175] on input "input" at bounding box center [324, 174] width 274 height 13
type input "Event or Trade Show"
click at [422, 234] on div "Edit Question  Question Advanced Settings Randomize Order Show the response op…" at bounding box center [323, 184] width 305 height 471
click at [411, 241] on div "Edit Question  Question Advanced Settings Randomize Order Show the response op…" at bounding box center [323, 184] width 305 height 471
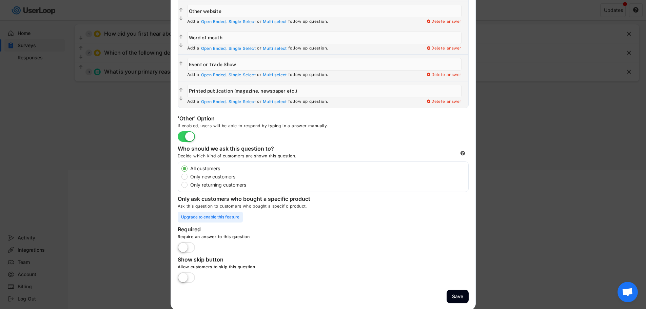
scroll to position [179, 0]
click at [459, 294] on button "Save" at bounding box center [458, 295] width 22 height 14
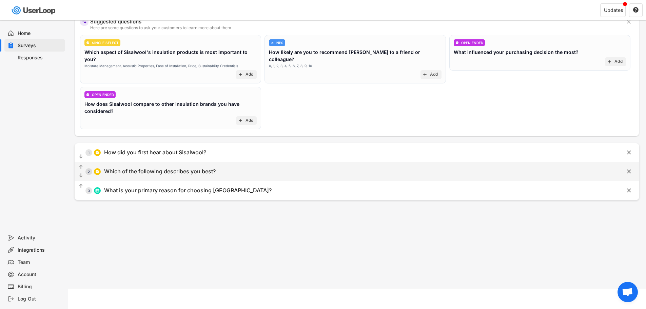
click at [161, 168] on div "Which of the following describes you best?" at bounding box center [160, 171] width 112 height 7
type input "Architect or Specifier"
type input "Which of the following describes you best?"
type input "Builder or Contractor"
type input "Homeowner"
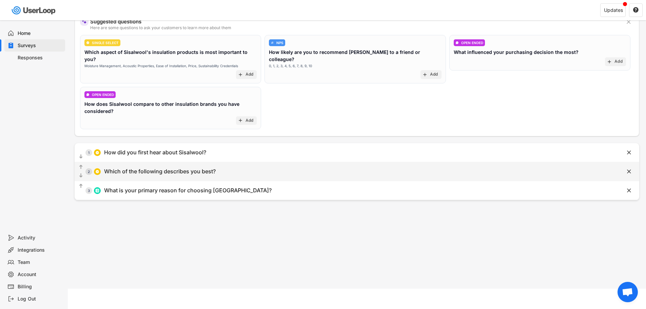
type input "Other"
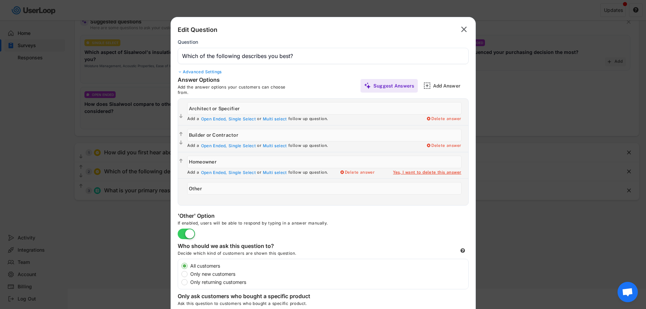
click at [298, 113] on input "input" at bounding box center [324, 108] width 274 height 13
click at [248, 162] on input "input" at bounding box center [324, 162] width 274 height 13
click at [229, 188] on input "input" at bounding box center [324, 188] width 274 height 13
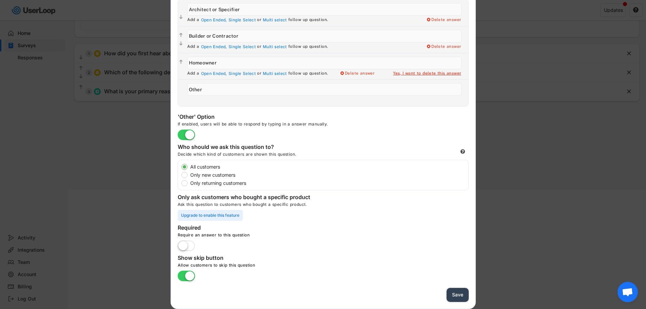
click at [456, 294] on button "Save" at bounding box center [458, 295] width 22 height 14
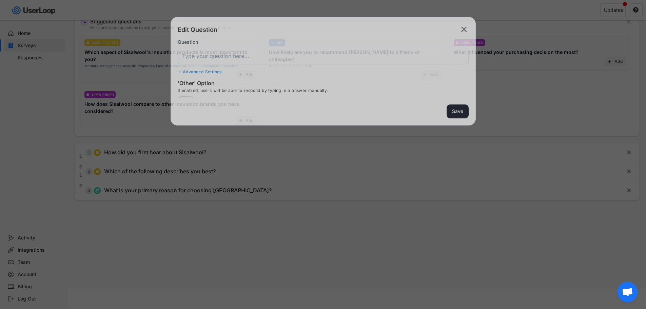
scroll to position [59, 0]
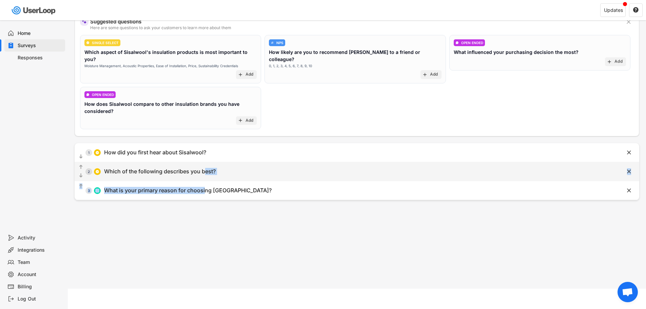
drag, startPoint x: 206, startPoint y: 185, endPoint x: 205, endPoint y: 173, distance: 11.9
click at [205, 173] on div "  1 How did you first hear about [GEOGRAPHIC_DATA]?    2 Which of the foll…" at bounding box center [357, 171] width 565 height 57
click at [203, 164] on div "  2 Which of the following describes you best?" at bounding box center [340, 171] width 531 height 15
type input "Which of the following describes you best?"
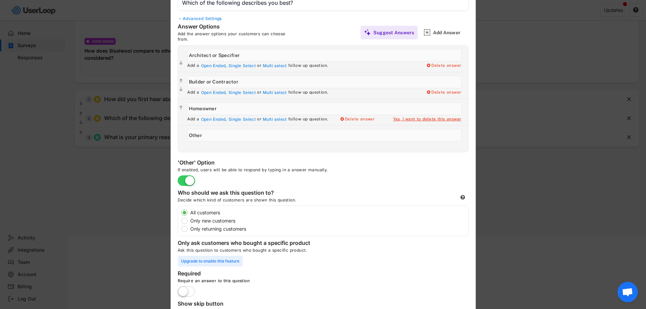
scroll to position [158, 0]
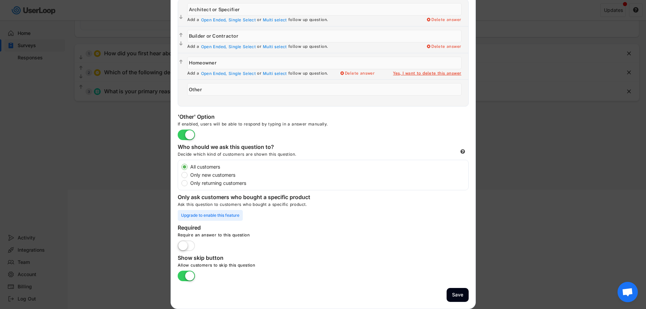
click at [181, 276] on label at bounding box center [186, 276] width 21 height 15
click at [0, 0] on input "checkbox" at bounding box center [0, 0] width 0 height 0
click at [461, 293] on button "Save" at bounding box center [458, 295] width 22 height 14
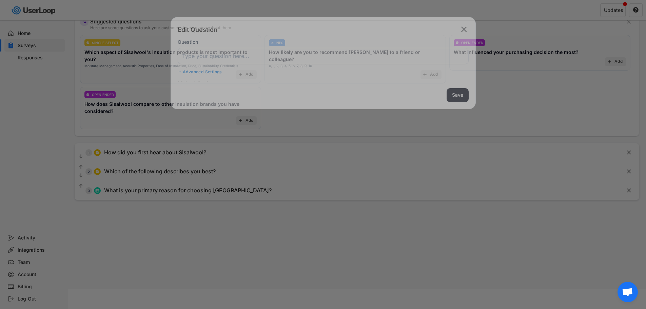
scroll to position [59, 0]
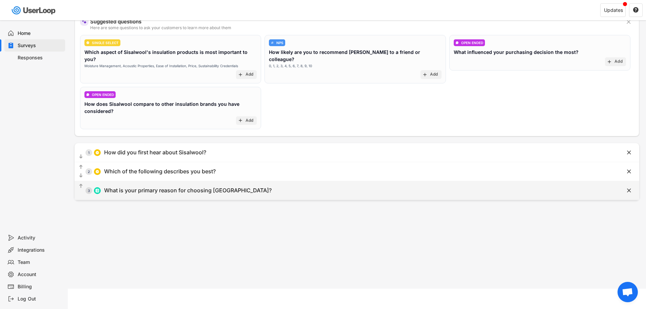
click at [177, 187] on div "What is your primary reason for choosing [GEOGRAPHIC_DATA]?" at bounding box center [188, 190] width 168 height 7
type input "Environmental Impact"
type input "What is your primary reason for choosing [GEOGRAPHIC_DATA]?"
type input "Price"
type input "Acoustic properties"
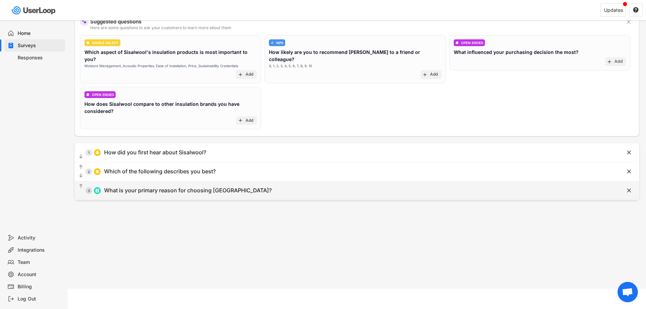
type input "Ease of handling (non-itch properties)"
type input "Ease of installation"
type input "Breathable qualities / damp reducing"
type input "Other"
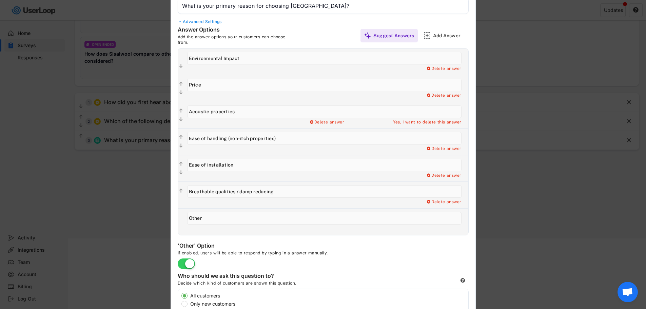
scroll to position [93, 0]
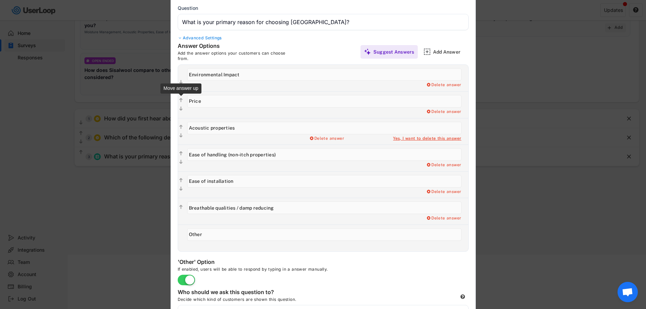
click at [179, 98] on icon "" at bounding box center [181, 100] width 6 height 7
type input "Price"
type input "Environmental Impact"
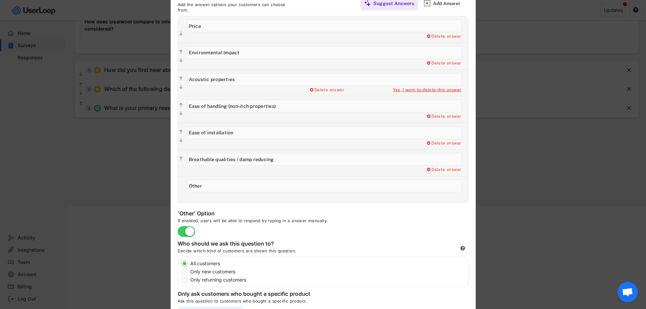
scroll to position [160, 0]
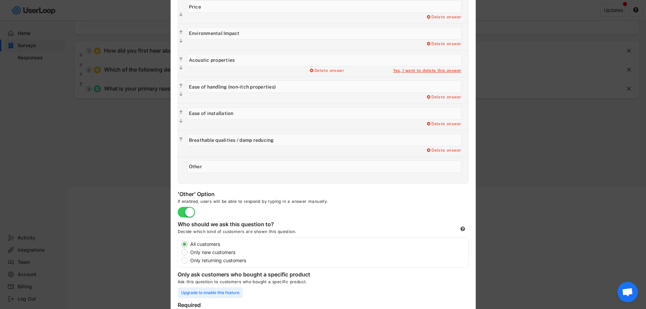
click at [346, 168] on input "input" at bounding box center [324, 166] width 274 height 13
click at [375, 207] on div "'Other' Option If enabled, users will be able to respond by typing in a answer …" at bounding box center [280, 204] width 204 height 27
click at [368, 204] on div "If enabled, users will be able to respond by typing in a answer manually." at bounding box center [280, 203] width 204 height 8
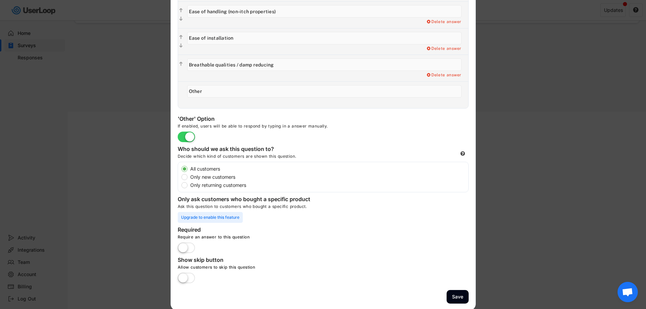
scroll to position [237, 0]
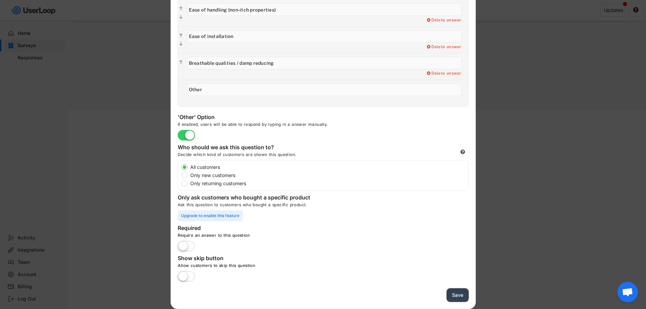
click at [456, 292] on button "Save" at bounding box center [458, 295] width 22 height 14
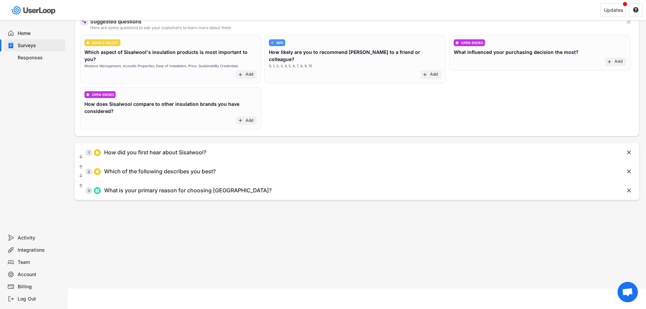
scroll to position [0, 0]
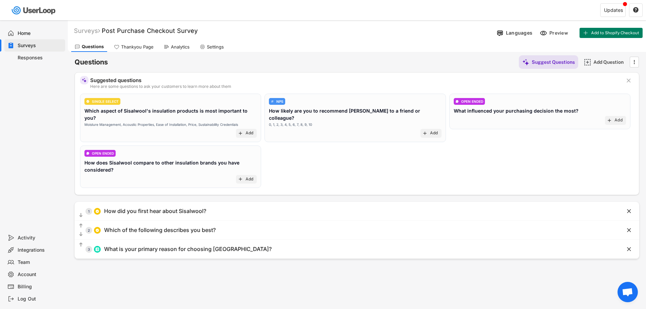
click at [271, 270] on div "Surveys Post Purchase Checkout Survey Languages Preview Add to Shopify Checkout…" at bounding box center [357, 183] width 578 height 327
click at [367, 44] on div "Questions Thankyou Page Analytics Settings" at bounding box center [357, 46] width 578 height 12
click at [619, 33] on span "Add to Shopify Checkout" at bounding box center [615, 33] width 48 height 4
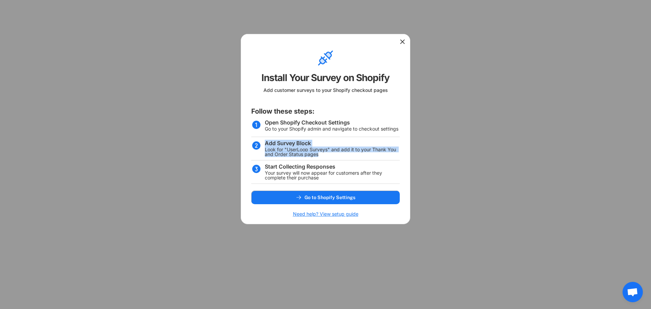
drag, startPoint x: 265, startPoint y: 143, endPoint x: 328, endPoint y: 155, distance: 64.3
click at [325, 160] on div "Add Survey Block Look for "UserLoop Surveys" and add it to your Thank You and O…" at bounding box center [325, 150] width 149 height 20
